Goal: Task Accomplishment & Management: Manage account settings

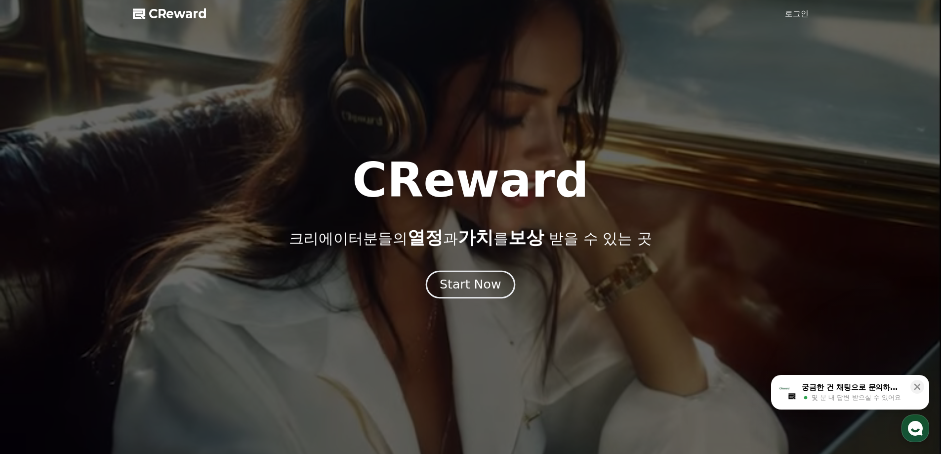
click at [464, 286] on div "Start Now" at bounding box center [470, 284] width 61 height 17
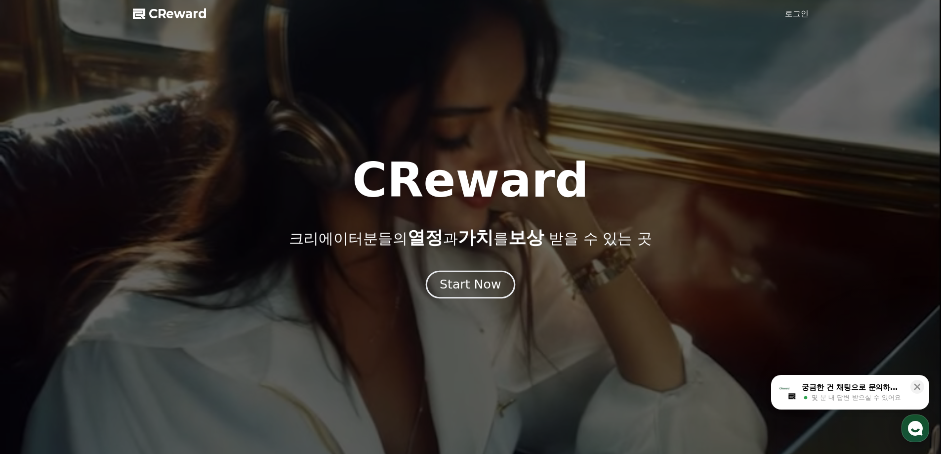
click at [466, 283] on div "Start Now" at bounding box center [470, 284] width 61 height 17
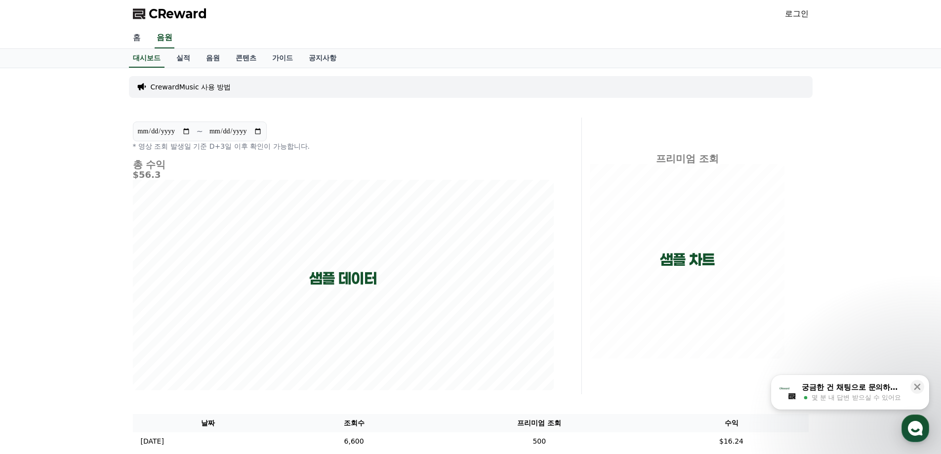
click at [135, 37] on link "홈" at bounding box center [137, 38] width 24 height 21
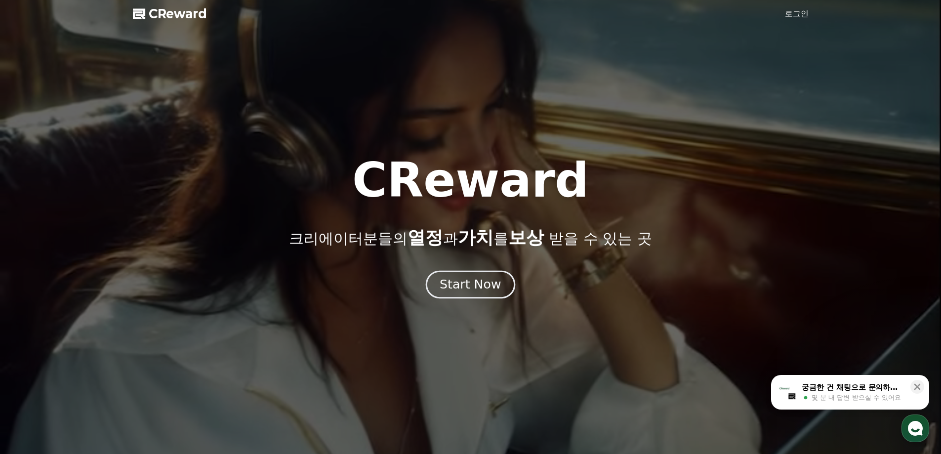
click at [497, 297] on button "Start Now" at bounding box center [470, 284] width 89 height 28
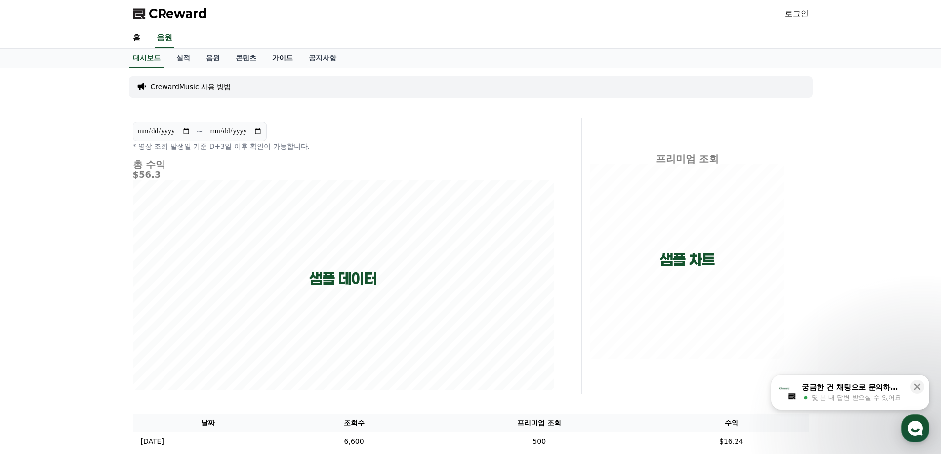
click at [279, 57] on link "가이드" at bounding box center [282, 58] width 37 height 19
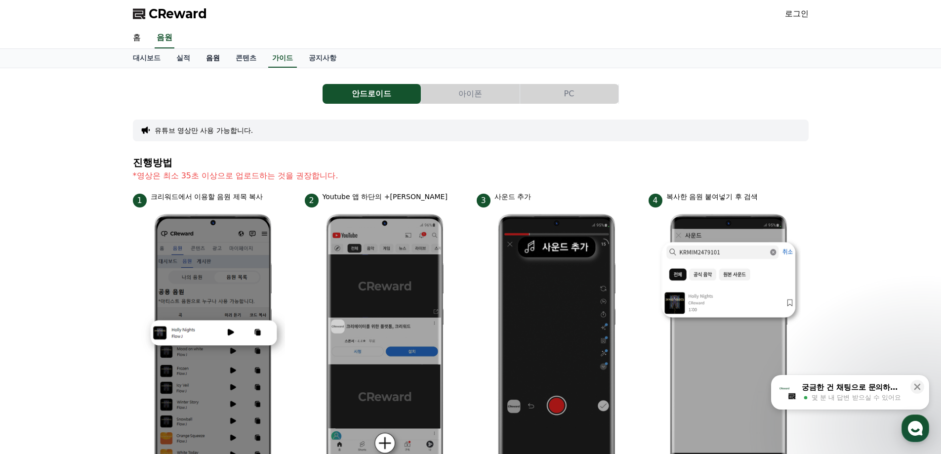
click at [210, 58] on link "음원" at bounding box center [213, 58] width 30 height 19
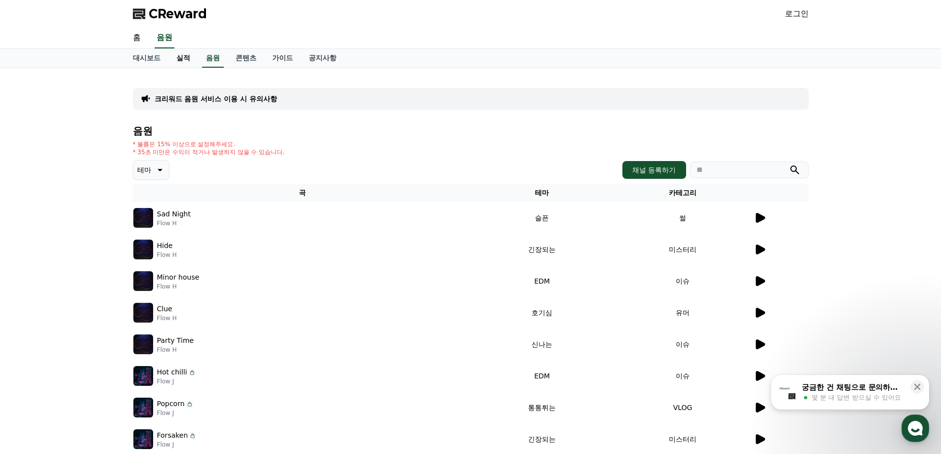
click at [187, 54] on link "실적" at bounding box center [183, 58] width 30 height 19
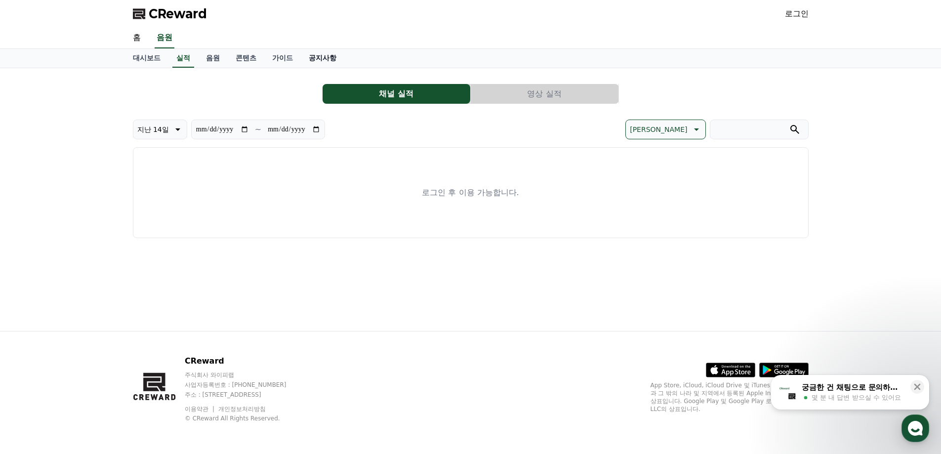
click at [316, 55] on link "공지사항" at bounding box center [322, 58] width 43 height 19
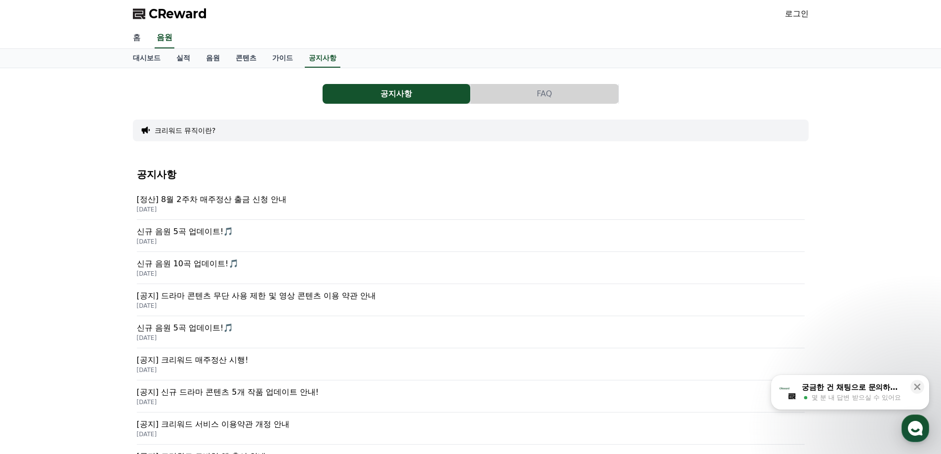
click at [139, 43] on link "홈" at bounding box center [137, 38] width 24 height 21
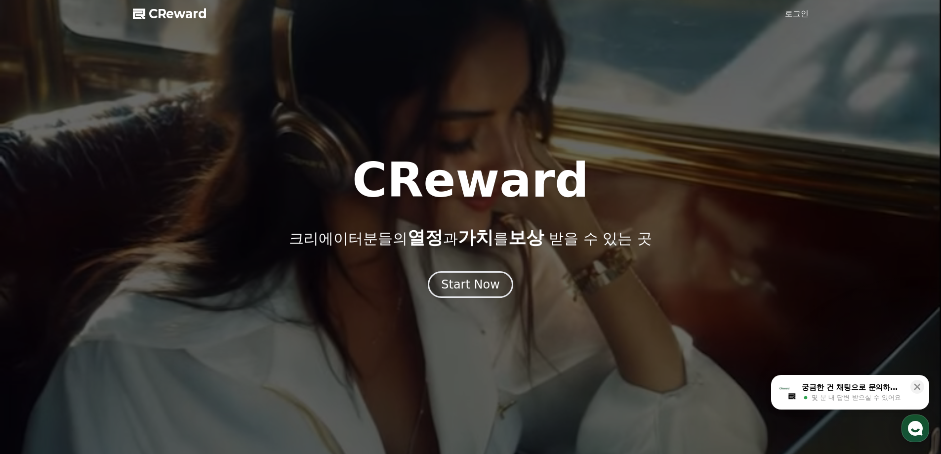
click at [790, 12] on link "로그인" at bounding box center [797, 14] width 24 height 12
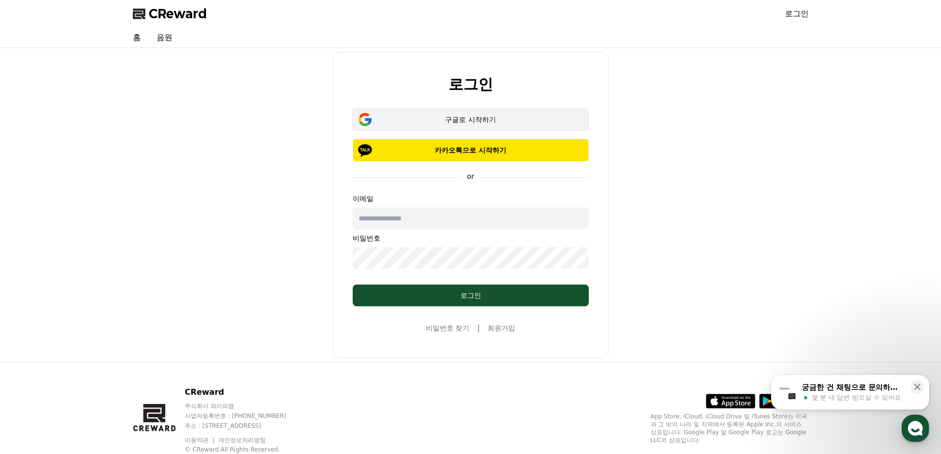
click at [493, 123] on div "구글로 시작하기" at bounding box center [470, 120] width 207 height 10
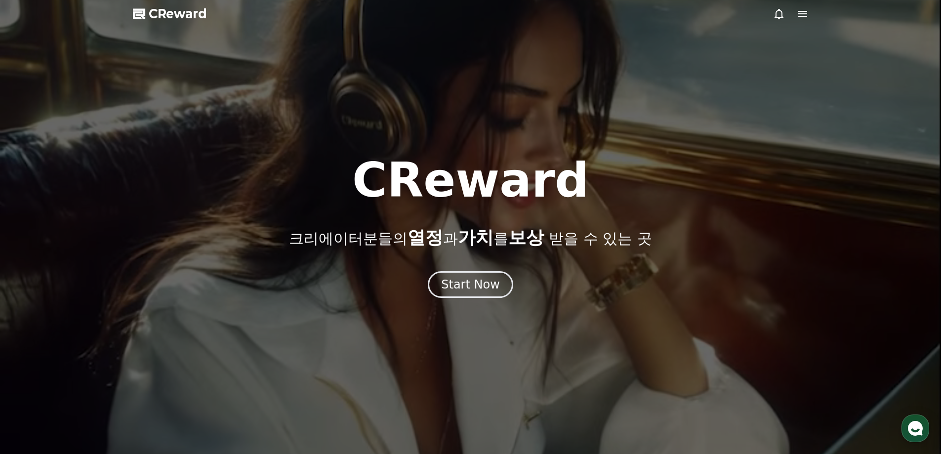
click at [802, 15] on icon at bounding box center [803, 14] width 12 height 12
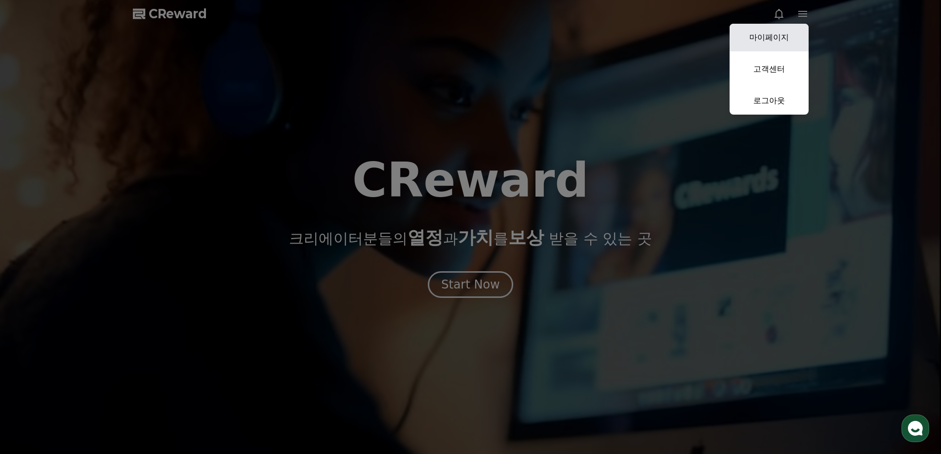
click at [771, 35] on link "마이페이지" at bounding box center [769, 38] width 79 height 28
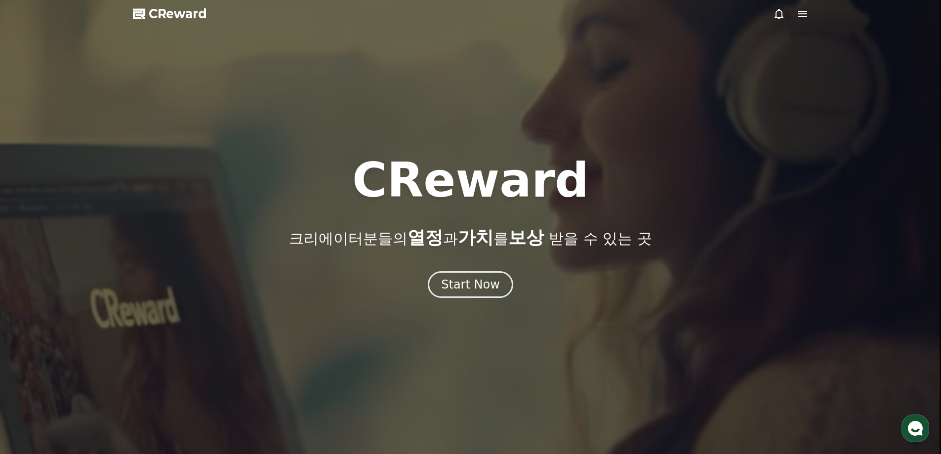
select select "**********"
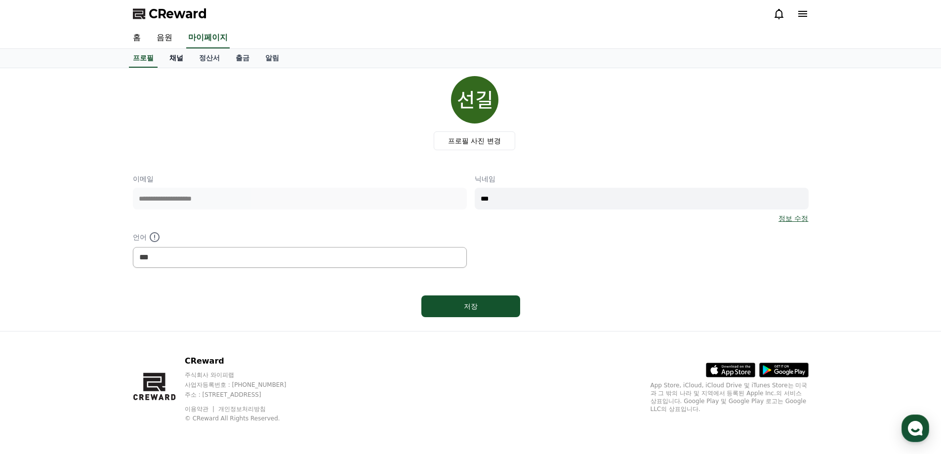
click at [168, 60] on link "채널" at bounding box center [177, 58] width 30 height 19
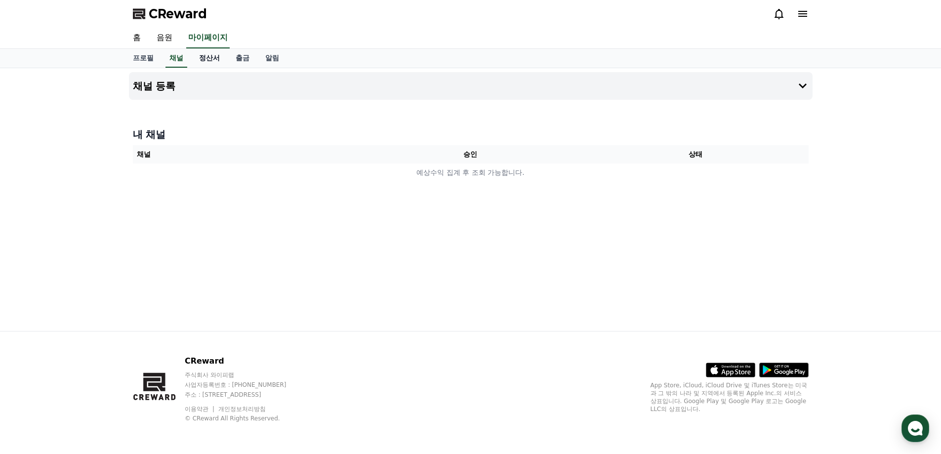
click at [197, 58] on link "정산서" at bounding box center [209, 58] width 37 height 19
